Goal: Task Accomplishment & Management: Use online tool/utility

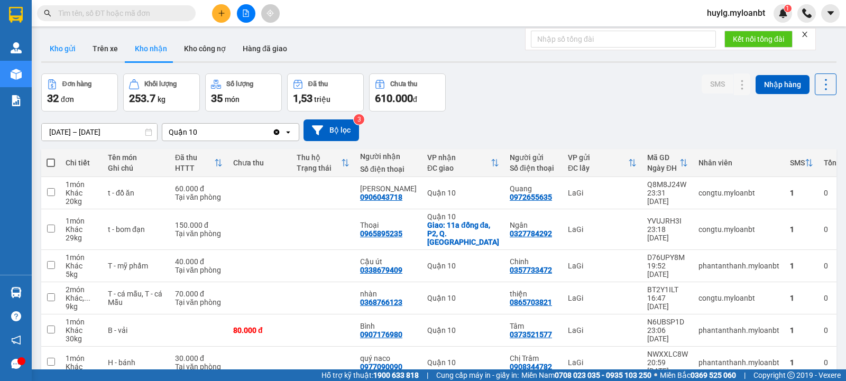
click at [54, 56] on button "Kho gửi" at bounding box center [62, 48] width 43 height 25
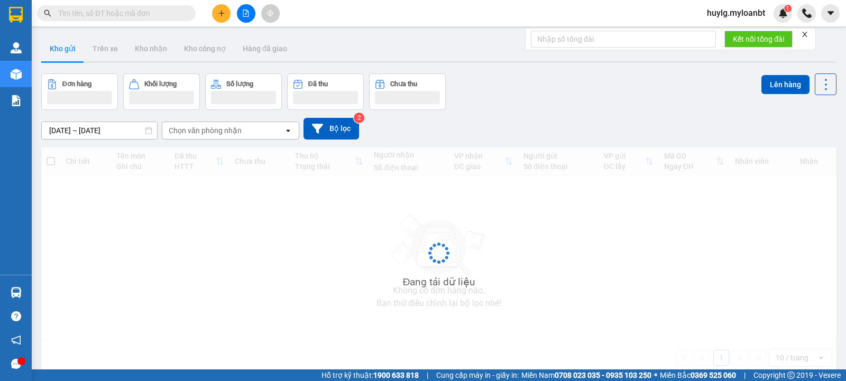
click at [56, 54] on button "Kho gửi" at bounding box center [62, 48] width 43 height 25
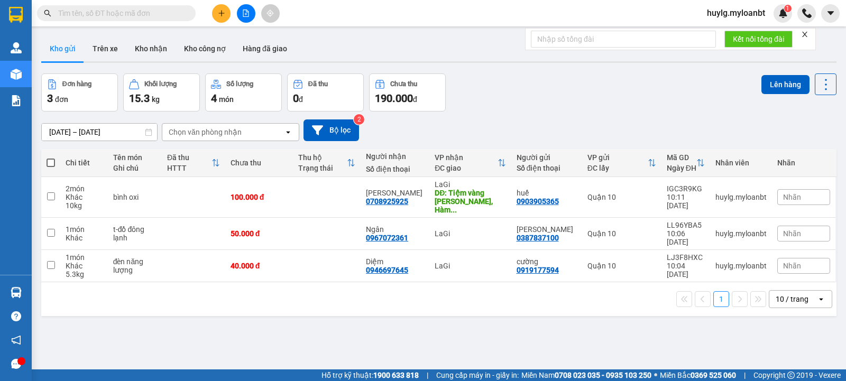
click at [60, 161] on th at bounding box center [50, 163] width 19 height 28
click at [55, 162] on th at bounding box center [50, 163] width 19 height 28
click at [54, 162] on span at bounding box center [51, 163] width 8 height 8
click at [51, 158] on input "checkbox" at bounding box center [51, 158] width 0 height 0
checkbox input "true"
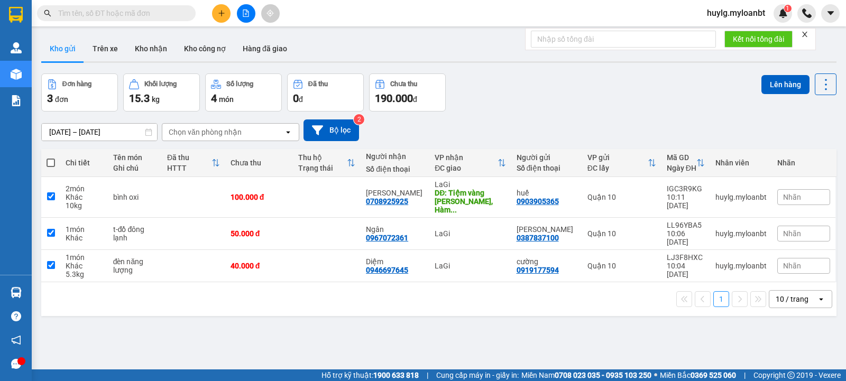
checkbox input "true"
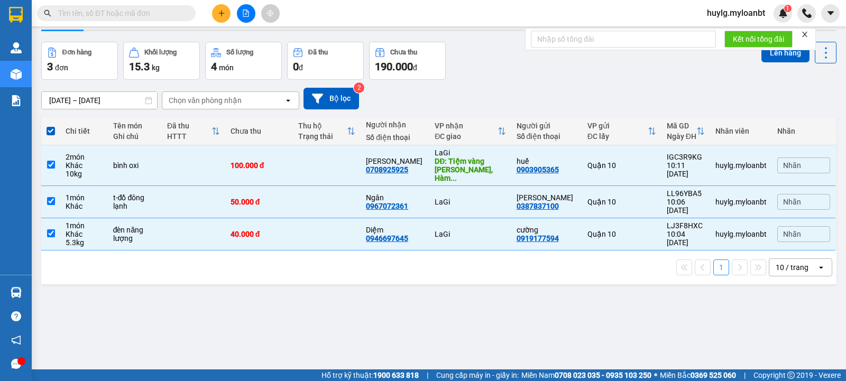
scroll to position [49, 0]
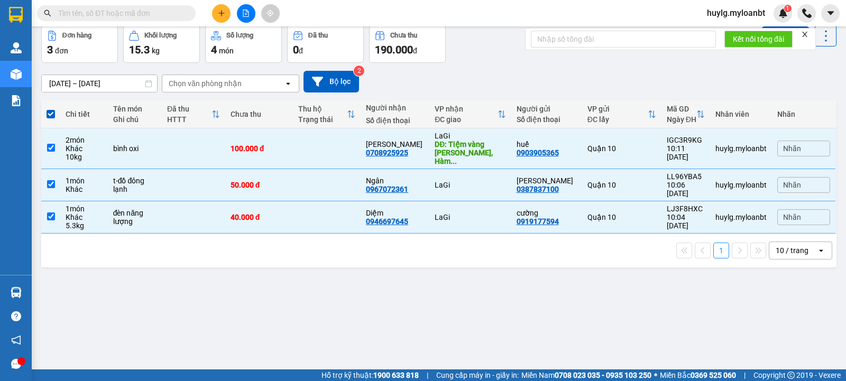
click at [804, 31] on icon "close" at bounding box center [804, 34] width 7 height 7
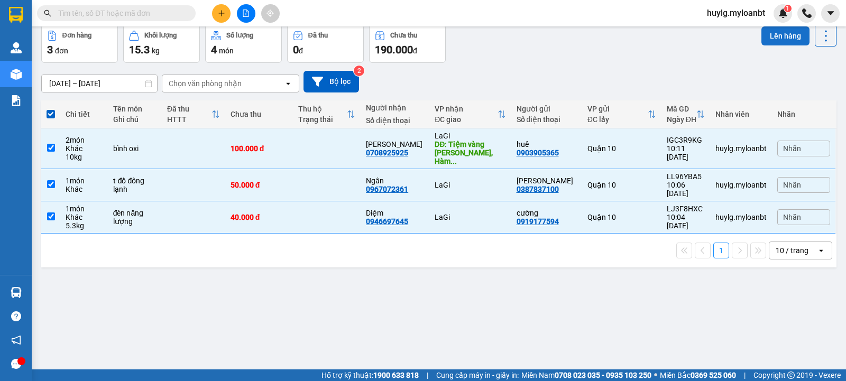
click at [787, 32] on button "Lên hàng" at bounding box center [786, 35] width 48 height 19
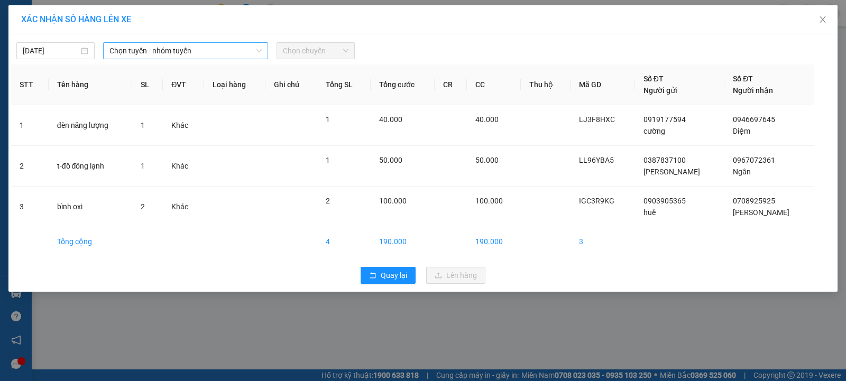
drag, startPoint x: 172, startPoint y: 57, endPoint x: 167, endPoint y: 41, distance: 16.4
click at [173, 56] on span "Chọn tuyến - nhóm tuyến" at bounding box center [186, 51] width 152 height 16
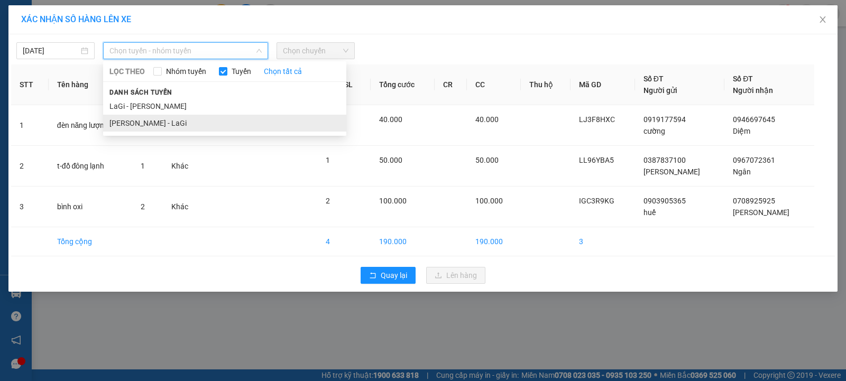
click at [153, 122] on li "[PERSON_NAME] - LaGi" at bounding box center [224, 123] width 243 height 17
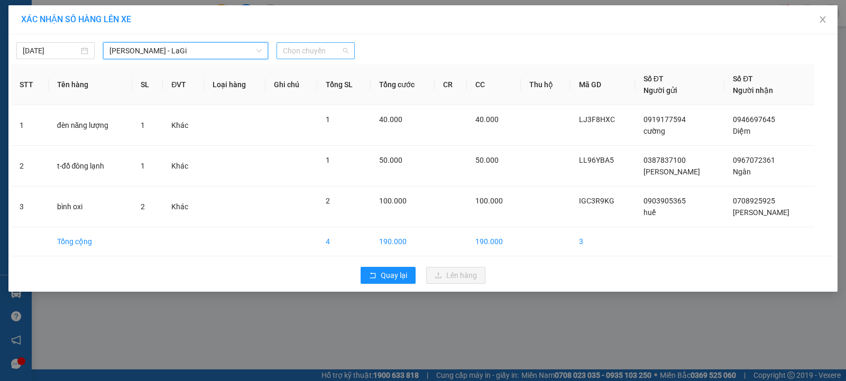
click at [331, 48] on span "Chọn chuyến" at bounding box center [316, 51] width 66 height 16
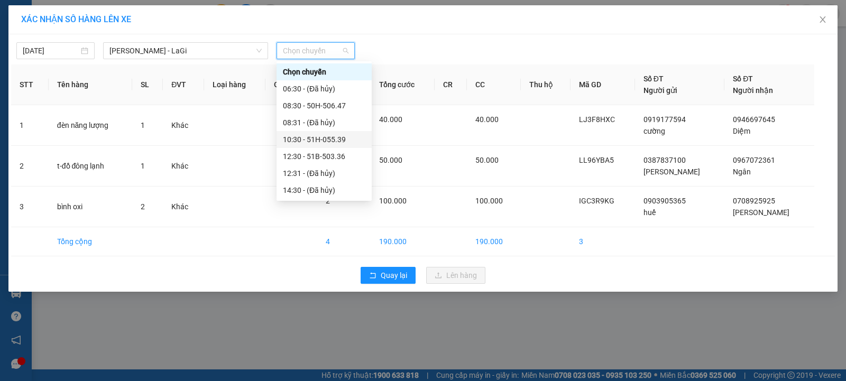
click at [317, 141] on div "10:30 - 51H-055.39" at bounding box center [324, 140] width 83 height 12
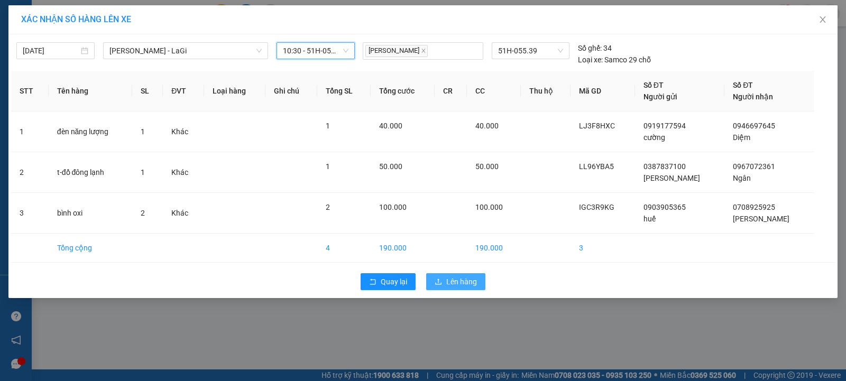
drag, startPoint x: 461, startPoint y: 282, endPoint x: 446, endPoint y: 281, distance: 14.3
click at [453, 282] on span "Lên hàng" at bounding box center [461, 282] width 31 height 12
click at [446, 281] on span "Lên hàng" at bounding box center [461, 282] width 31 height 12
